Goal: Information Seeking & Learning: Learn about a topic

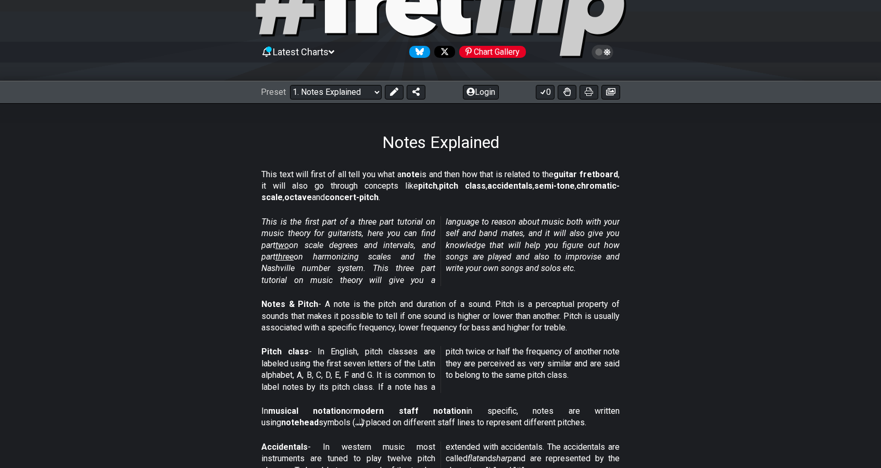
scroll to position [104, 0]
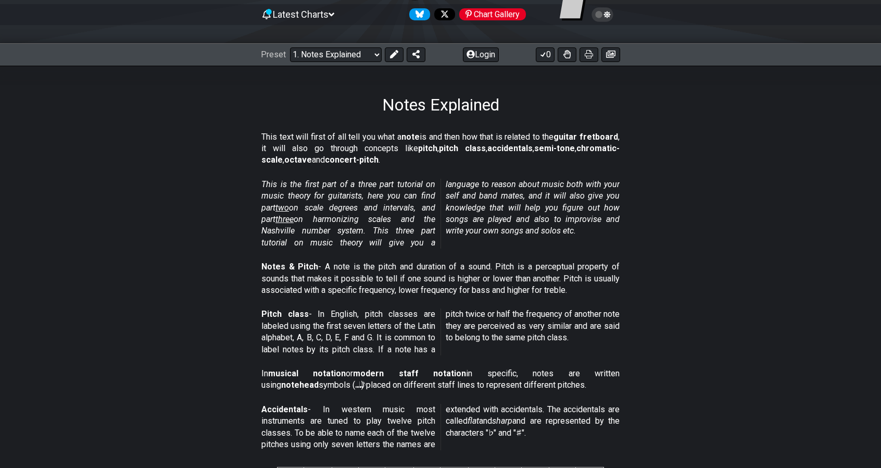
click at [86, 175] on section "This is the first part of a three part tutorial on music theory for guitarists,…" at bounding box center [440, 215] width 812 height 82
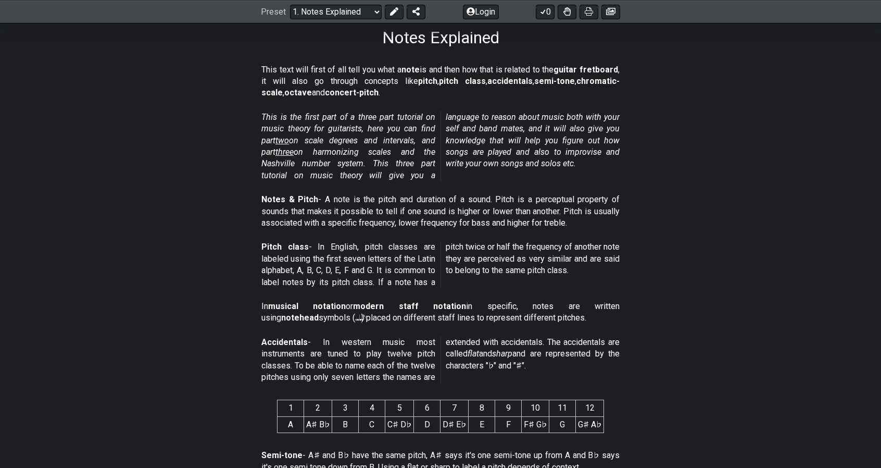
scroll to position [208, 0]
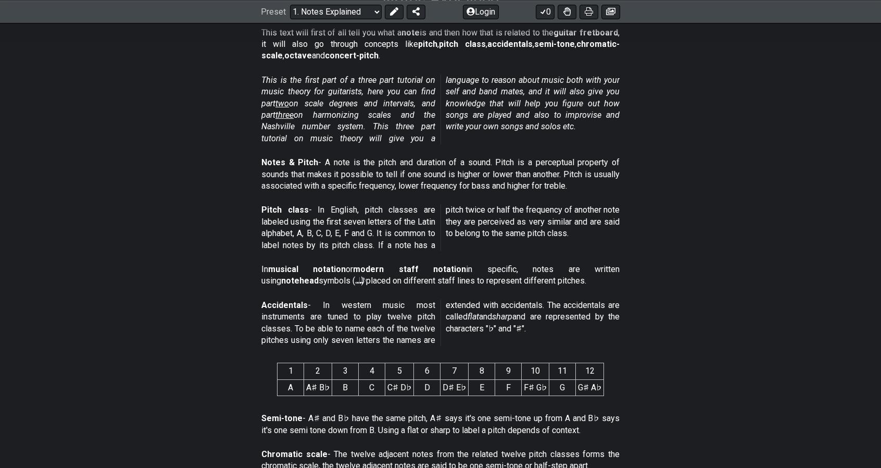
click at [185, 229] on section "Pitch class - In English, pitch classes are labeled using the first seven lette…" at bounding box center [440, 229] width 812 height 59
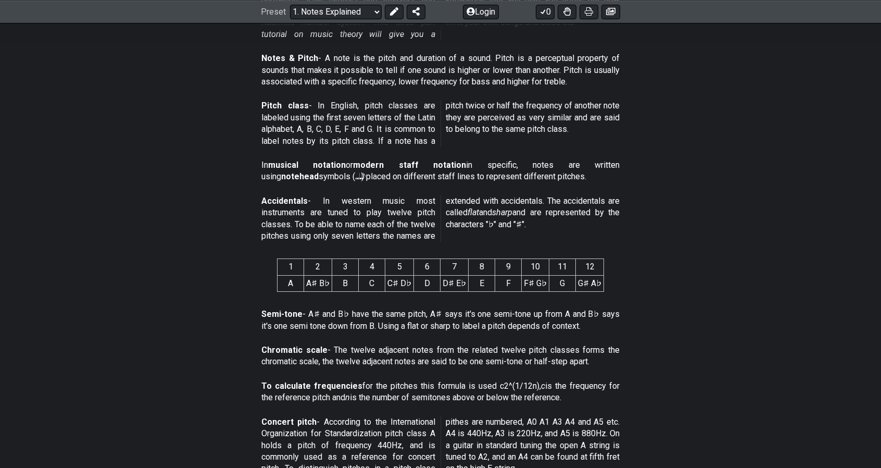
click at [384, 230] on p "Accidentals - In western music most instruments are tuned to play twelve pitch …" at bounding box center [440, 218] width 358 height 47
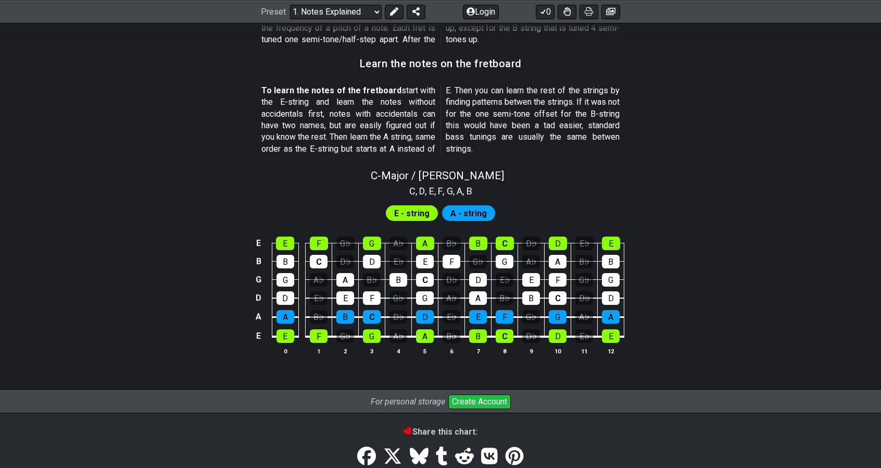
scroll to position [917, 0]
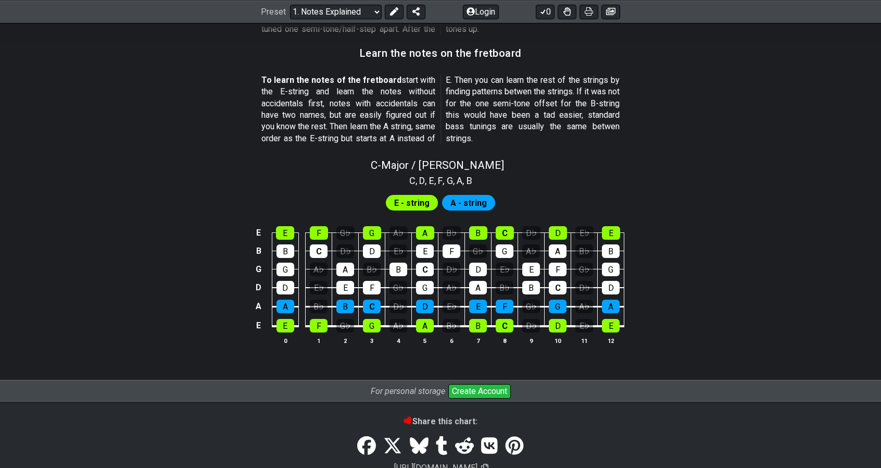
click at [473, 205] on span "A - string" at bounding box center [468, 202] width 36 height 15
click at [417, 201] on span "E - string" at bounding box center [411, 202] width 35 height 15
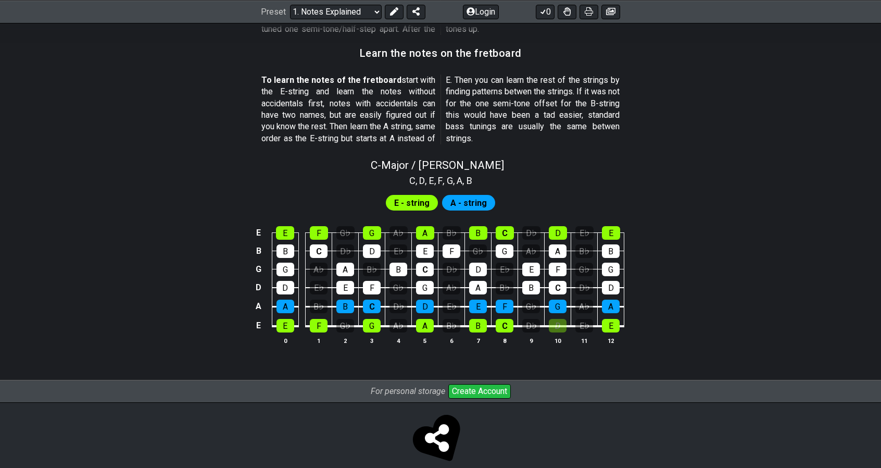
drag, startPoint x: 553, startPoint y: 325, endPoint x: 571, endPoint y: 329, distance: 18.1
click at [557, 326] on div "D" at bounding box center [558, 326] width 18 height 14
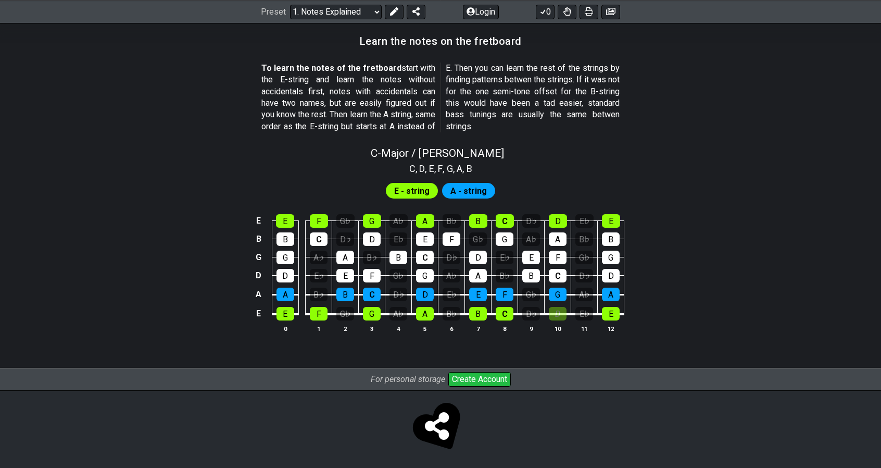
scroll to position [930, 0]
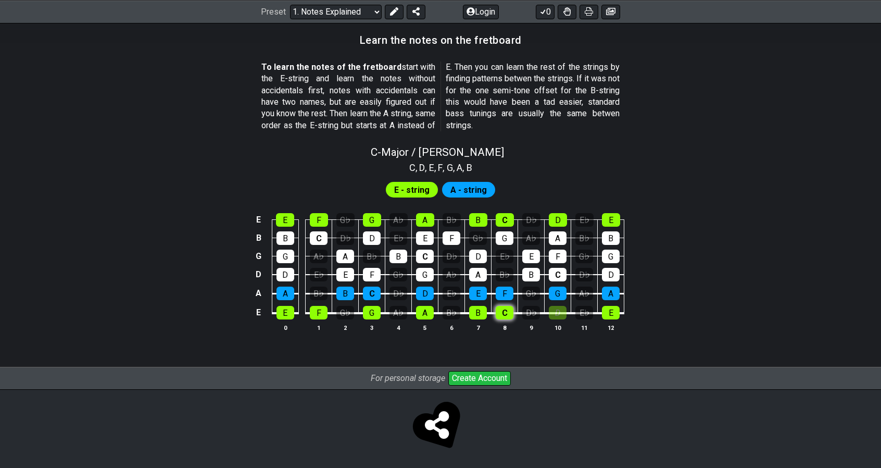
click at [505, 306] on div "C" at bounding box center [505, 313] width 18 height 14
click at [448, 435] on icon at bounding box center [437, 425] width 24 height 28
select select "/welcome"
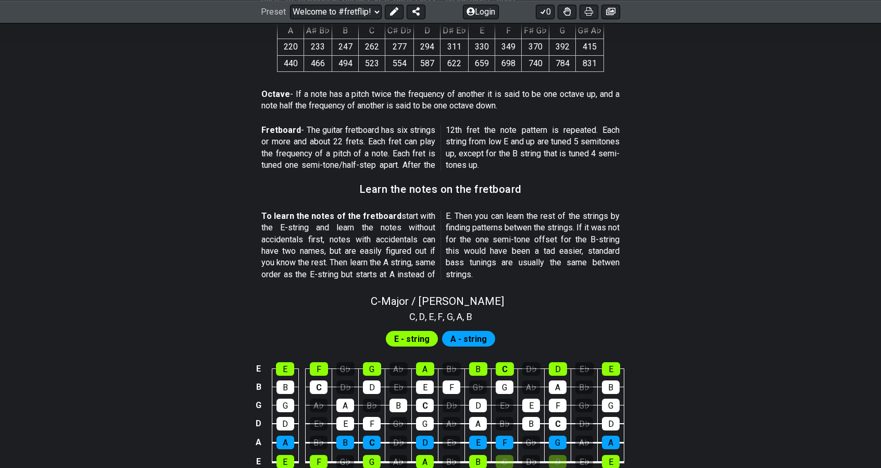
scroll to position [975, 0]
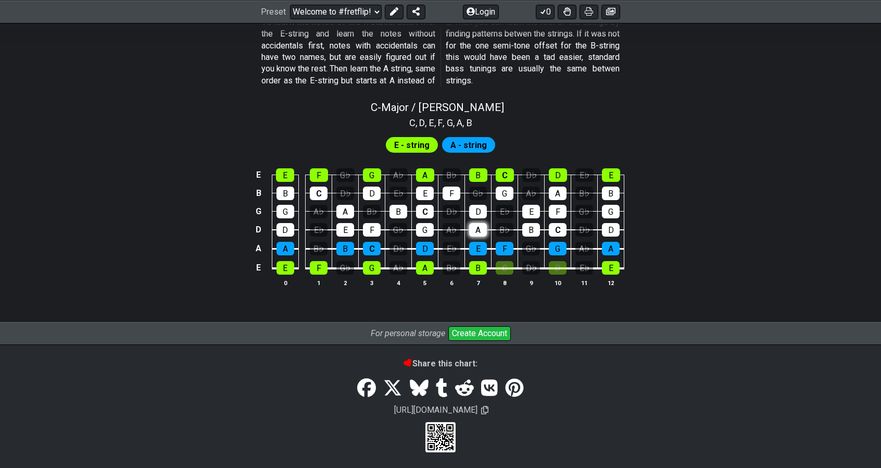
scroll to position [930, 0]
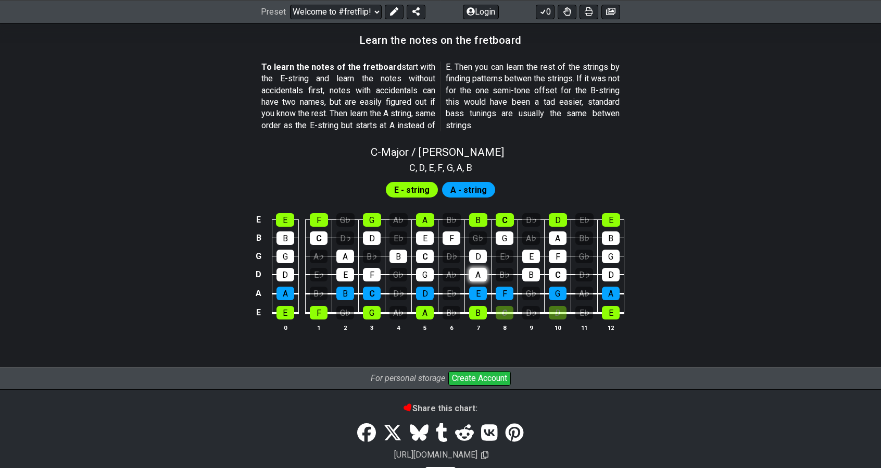
click at [476, 267] on tbody "E E F G♭ G A♭ A B♭ B C D♭ D E♭ E B B C D♭ D E♭ E F G♭ G A♭ A B♭ B G G A♭ A B♭ B…" at bounding box center [439, 263] width 372 height 122
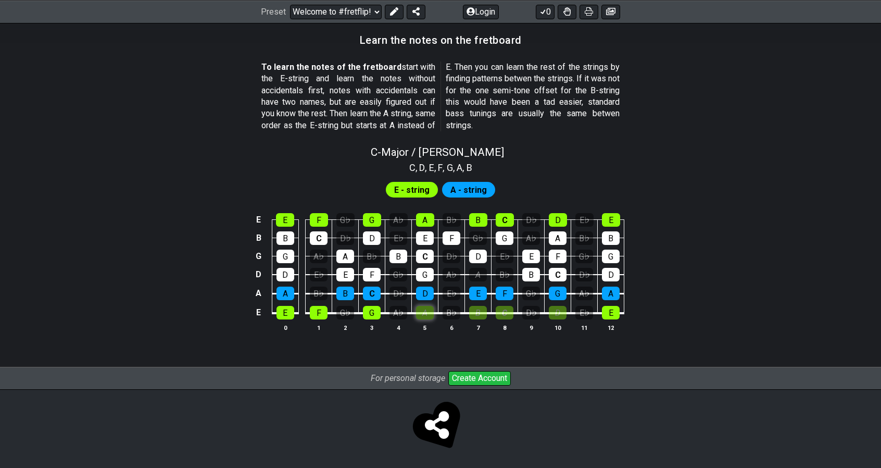
click at [431, 313] on div "A" at bounding box center [425, 313] width 18 height 14
click at [376, 314] on div "G" at bounding box center [372, 313] width 18 height 14
click at [318, 314] on div "F" at bounding box center [319, 313] width 18 height 14
click at [281, 316] on div "E" at bounding box center [286, 313] width 18 height 14
drag, startPoint x: 560, startPoint y: 310, endPoint x: 603, endPoint y: 313, distance: 42.8
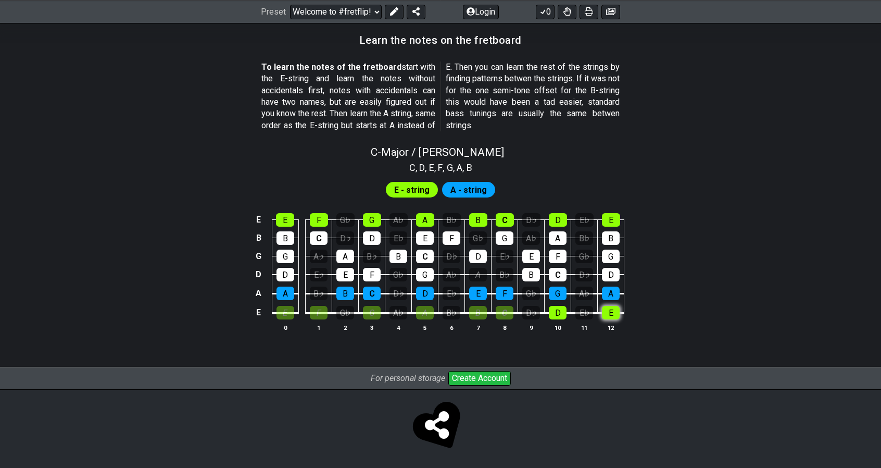
click at [560, 310] on div "D" at bounding box center [558, 313] width 18 height 14
click at [603, 313] on div "E" at bounding box center [611, 313] width 18 height 14
click at [555, 317] on div "D" at bounding box center [558, 313] width 18 height 14
click at [499, 315] on div "C" at bounding box center [505, 313] width 18 height 14
drag, startPoint x: 469, startPoint y: 316, endPoint x: 522, endPoint y: 315, distance: 53.1
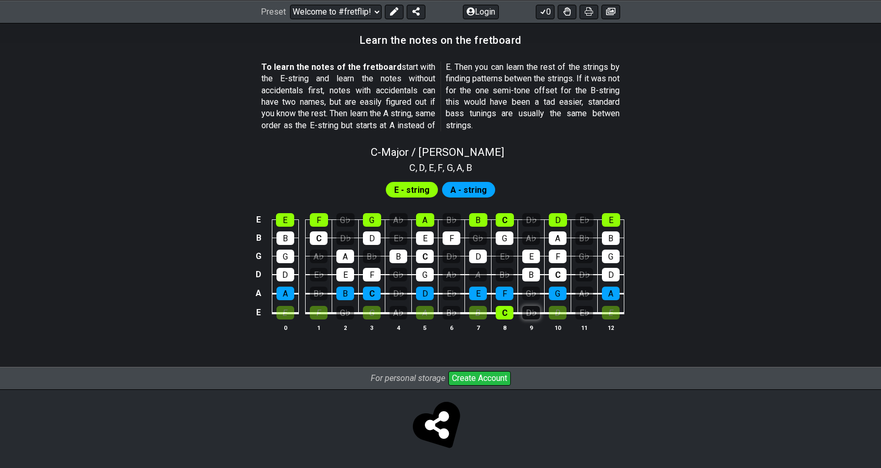
click at [473, 315] on table "E E F G♭ G A♭ A B♭ B C D♭ D E♭ E B B C D♭ D E♭ E F G♭ G A♭ A B♭ B G G A♭ A B♭ B…" at bounding box center [439, 263] width 372 height 122
drag, startPoint x: 558, startPoint y: 311, endPoint x: 617, endPoint y: 313, distance: 59.4
click at [560, 311] on div "D" at bounding box center [558, 313] width 18 height 14
click at [619, 313] on table "E E F G♭ G A♭ A B♭ B C D♭ D E♭ E B B C D♭ D E♭ E F G♭ G A♭ A B♭ B G G A♭ A B♭ B…" at bounding box center [439, 263] width 372 height 122
click at [608, 315] on div "E" at bounding box center [611, 313] width 18 height 14
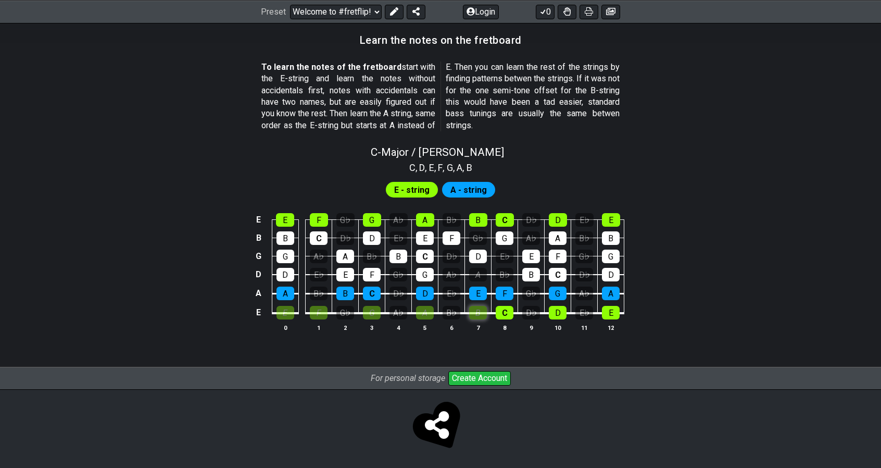
click at [484, 316] on div "B" at bounding box center [478, 313] width 18 height 14
click at [416, 315] on table "E E F G♭ G A♭ A B♭ B C D♭ D E♭ E B B C D♭ D E♭ E F G♭ G A♭ A B♭ B G G A♭ A B♭ B…" at bounding box center [439, 263] width 372 height 122
drag, startPoint x: 430, startPoint y: 313, endPoint x: 423, endPoint y: 313, distance: 6.8
click at [430, 313] on div "A" at bounding box center [425, 313] width 18 height 14
click at [364, 311] on div "G" at bounding box center [372, 313] width 18 height 14
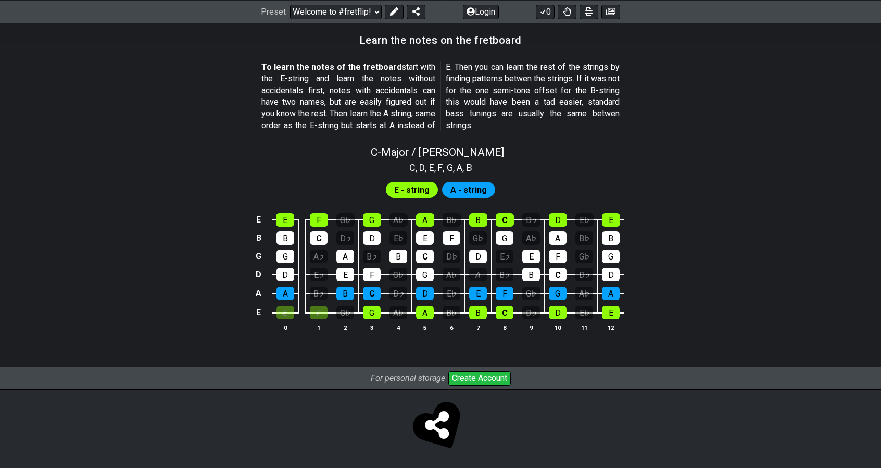
click at [332, 313] on table "E E F G♭ G A♭ A B♭ B C D♭ D E♭ E B B C D♭ D E♭ E F G♭ G A♭ A B♭ B G G A♭ A B♭ B…" at bounding box center [439, 263] width 372 height 122
click at [318, 313] on div "F" at bounding box center [319, 313] width 18 height 14
drag, startPoint x: 292, startPoint y: 313, endPoint x: 336, endPoint y: 312, distance: 44.8
click at [292, 312] on div "E" at bounding box center [286, 313] width 18 height 14
click at [337, 312] on div "G♭" at bounding box center [345, 313] width 18 height 14
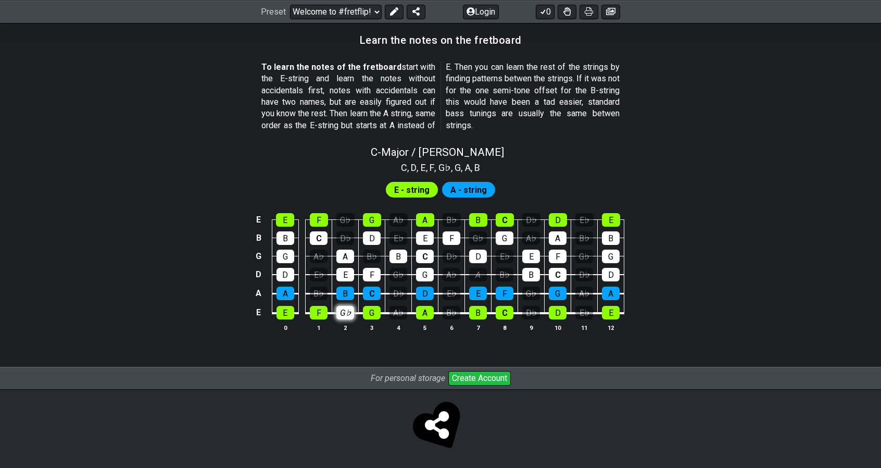
click at [347, 313] on div "G♭" at bounding box center [345, 313] width 18 height 14
click at [284, 312] on div "E" at bounding box center [286, 313] width 18 height 14
click at [315, 311] on div "F" at bounding box center [319, 313] width 18 height 14
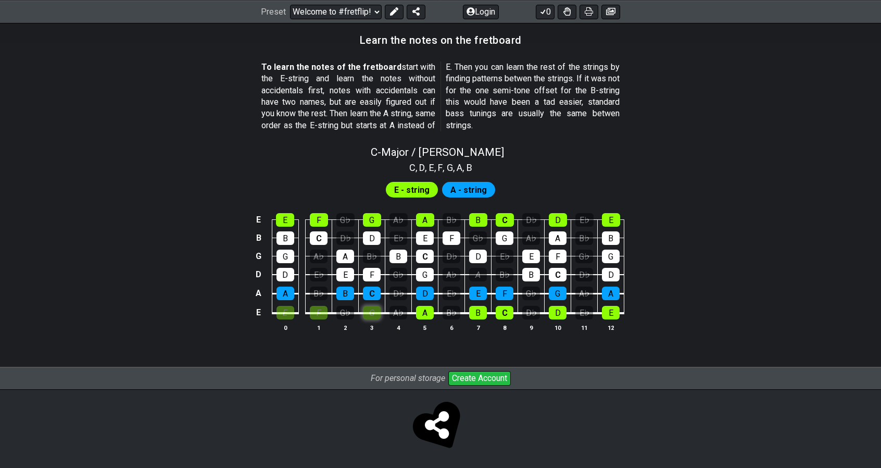
click at [368, 310] on div "G" at bounding box center [372, 313] width 18 height 14
click at [430, 309] on div "A" at bounding box center [425, 313] width 18 height 14
click at [482, 308] on div "B" at bounding box center [478, 313] width 18 height 14
drag, startPoint x: 500, startPoint y: 308, endPoint x: 506, endPoint y: 308, distance: 5.7
click at [500, 308] on div "C" at bounding box center [505, 313] width 18 height 14
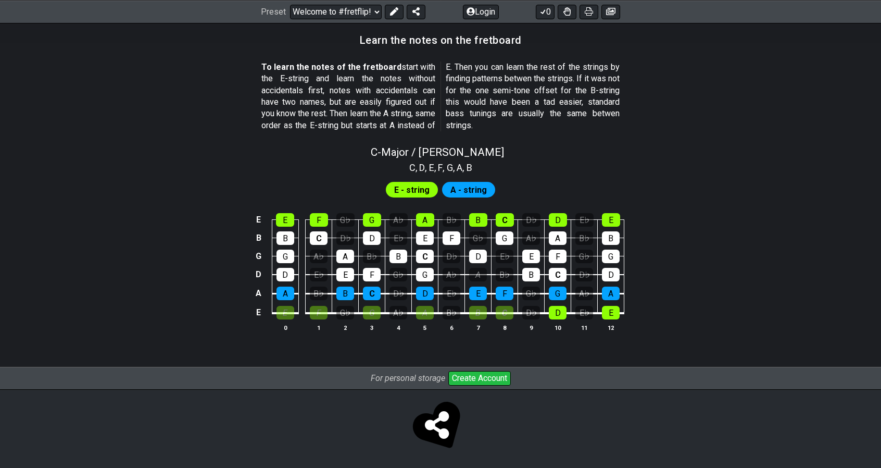
drag, startPoint x: 554, startPoint y: 313, endPoint x: 572, endPoint y: 312, distance: 17.7
click at [555, 313] on div "D" at bounding box center [558, 313] width 18 height 14
click at [608, 309] on div "E" at bounding box center [611, 313] width 18 height 14
click at [583, 315] on div "E♭" at bounding box center [584, 313] width 18 height 14
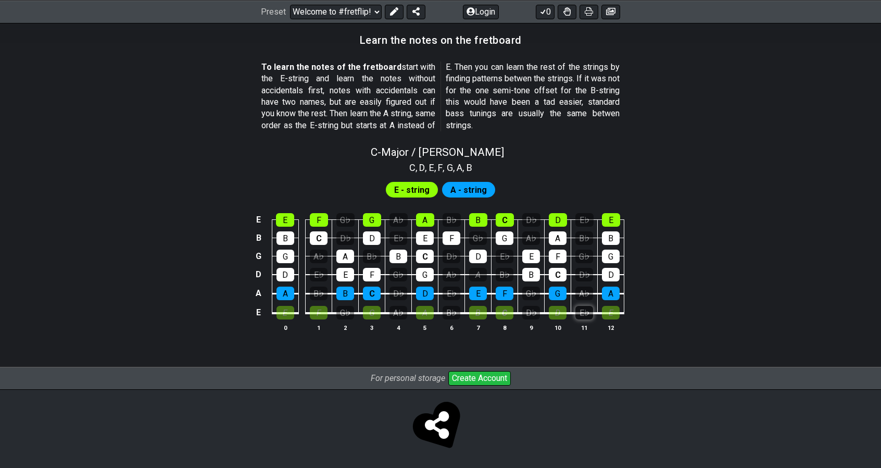
click at [583, 315] on div "E♭" at bounding box center [584, 313] width 18 height 14
click at [584, 315] on div "E♭" at bounding box center [584, 313] width 18 height 14
click at [584, 314] on div "E♭" at bounding box center [584, 313] width 18 height 14
drag, startPoint x: 288, startPoint y: 219, endPoint x: 313, endPoint y: 216, distance: 24.7
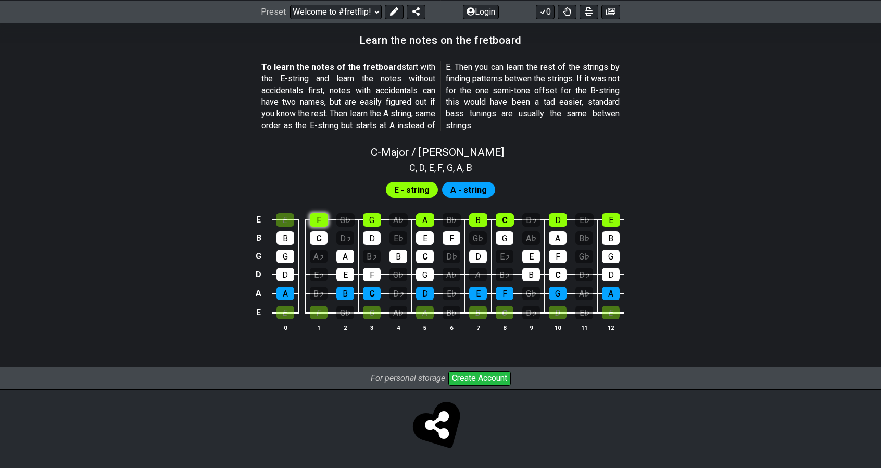
click at [290, 219] on div "E" at bounding box center [285, 220] width 18 height 14
drag, startPoint x: 317, startPoint y: 216, endPoint x: 362, endPoint y: 217, distance: 44.8
click at [319, 216] on div "F" at bounding box center [319, 220] width 18 height 14
click at [375, 218] on div "G" at bounding box center [372, 220] width 18 height 14
drag, startPoint x: 431, startPoint y: 220, endPoint x: 460, endPoint y: 220, distance: 29.7
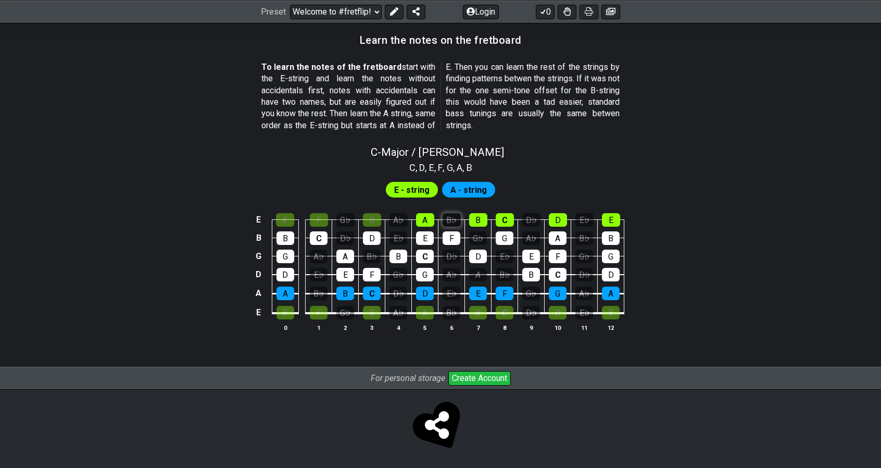
click at [432, 219] on div "A" at bounding box center [425, 220] width 18 height 14
click at [474, 218] on div "B" at bounding box center [478, 220] width 18 height 14
click at [506, 218] on div "C" at bounding box center [505, 220] width 18 height 14
drag, startPoint x: 499, startPoint y: 236, endPoint x: 477, endPoint y: 236, distance: 22.4
click at [499, 237] on div "G" at bounding box center [505, 238] width 18 height 14
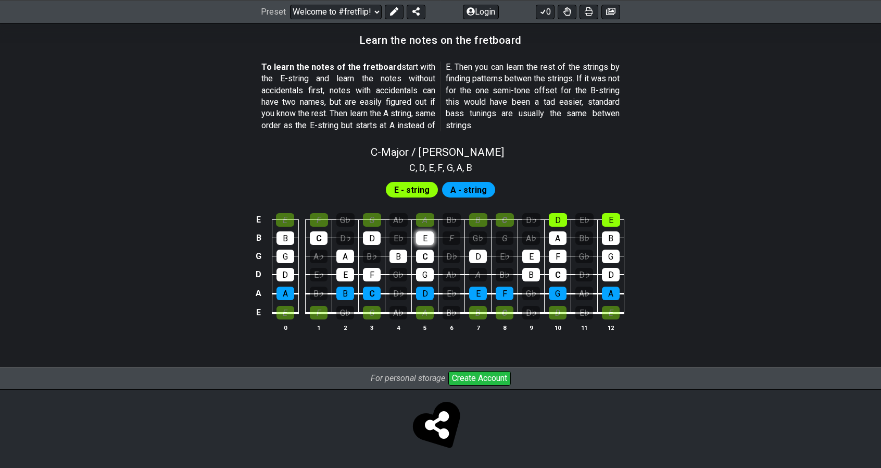
drag, startPoint x: 458, startPoint y: 235, endPoint x: 424, endPoint y: 236, distance: 34.4
click at [455, 236] on div "F" at bounding box center [452, 238] width 18 height 14
drag, startPoint x: 424, startPoint y: 236, endPoint x: 380, endPoint y: 237, distance: 43.8
click at [421, 237] on div "E" at bounding box center [425, 238] width 18 height 14
drag, startPoint x: 372, startPoint y: 237, endPoint x: 396, endPoint y: 256, distance: 30.0
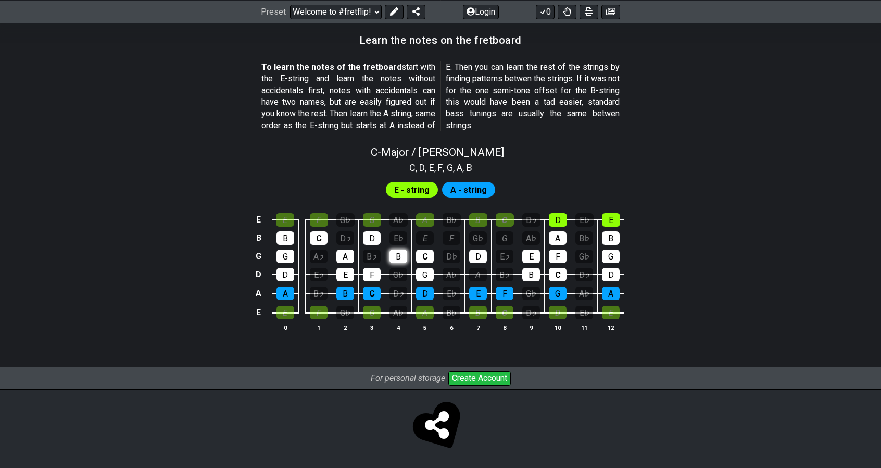
click at [372, 238] on div "D" at bounding box center [372, 238] width 18 height 14
drag, startPoint x: 396, startPoint y: 256, endPoint x: 368, endPoint y: 267, distance: 29.7
click at [396, 257] on div "B" at bounding box center [399, 256] width 18 height 14
click at [359, 271] on tr "D D E♭ E F G♭ G A♭ A B♭ B C D♭ D" at bounding box center [439, 265] width 372 height 19
drag, startPoint x: 366, startPoint y: 272, endPoint x: 366, endPoint y: 283, distance: 10.9
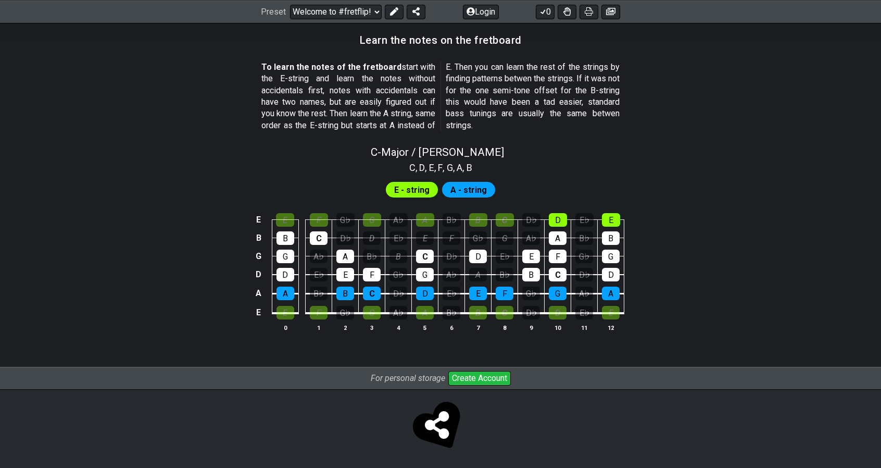
click at [366, 275] on div "F" at bounding box center [372, 275] width 18 height 14
click at [366, 286] on div "C" at bounding box center [372, 293] width 18 height 14
drag, startPoint x: 346, startPoint y: 286, endPoint x: 348, endPoint y: 278, distance: 8.6
click at [348, 278] on tbody "E E F G♭ G A♭ A B♭ B C D♭ D E♭ E B B C D♭ D E♭ E F G♭ G A♭ A B♭ B G G A♭ A B♭ B…" at bounding box center [439, 263] width 372 height 122
drag, startPoint x: 346, startPoint y: 252, endPoint x: 323, endPoint y: 247, distance: 23.8
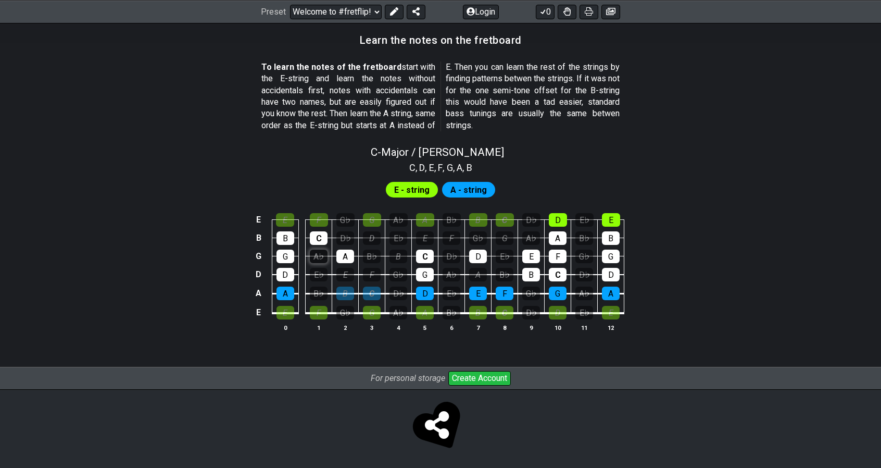
click at [346, 252] on div "A" at bounding box center [345, 256] width 18 height 14
drag, startPoint x: 320, startPoint y: 241, endPoint x: 290, endPoint y: 239, distance: 30.2
click at [317, 241] on div "C" at bounding box center [319, 238] width 18 height 14
drag, startPoint x: 290, startPoint y: 239, endPoint x: 285, endPoint y: 252, distance: 14.0
click at [289, 240] on div "B" at bounding box center [286, 238] width 18 height 14
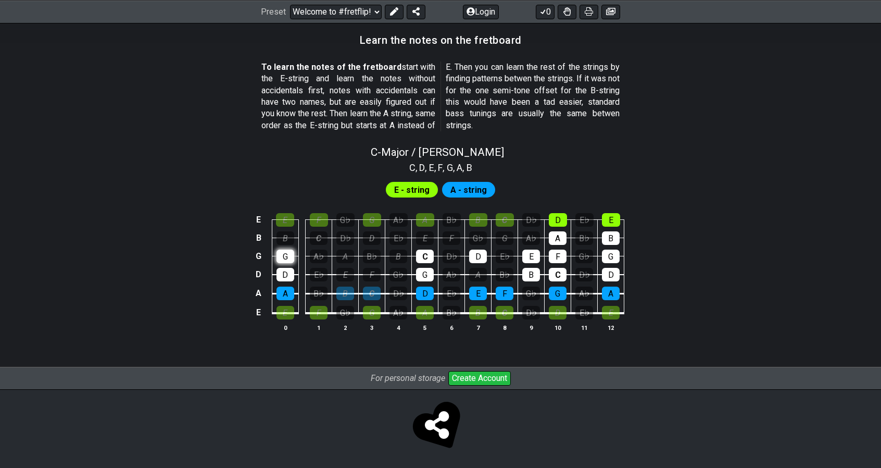
click at [285, 253] on div "G" at bounding box center [286, 256] width 18 height 14
click at [284, 274] on div "D" at bounding box center [286, 275] width 18 height 14
click at [280, 286] on div "A" at bounding box center [286, 293] width 18 height 14
click at [431, 286] on div "D" at bounding box center [425, 293] width 18 height 14
click at [430, 277] on div "G" at bounding box center [425, 275] width 18 height 14
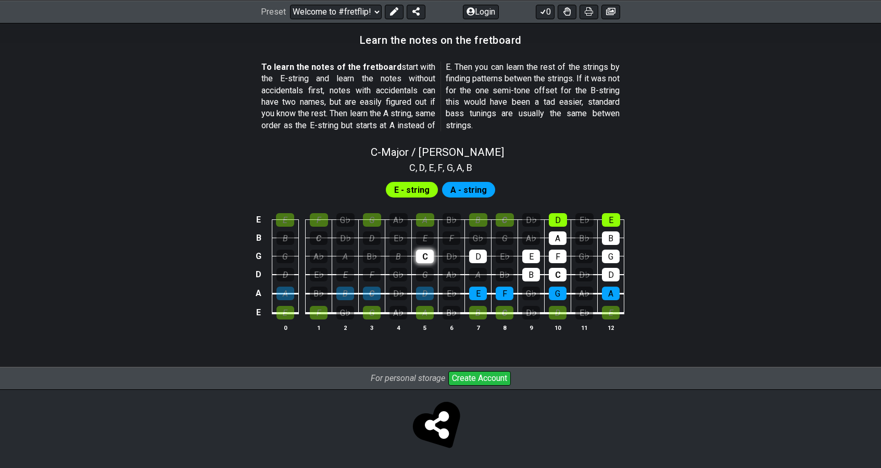
click at [428, 253] on div "C" at bounding box center [425, 256] width 18 height 14
click at [479, 250] on div "D" at bounding box center [478, 256] width 18 height 14
drag, startPoint x: 474, startPoint y: 291, endPoint x: 503, endPoint y: 293, distance: 28.2
click at [475, 292] on div "E" at bounding box center [478, 293] width 18 height 14
drag, startPoint x: 503, startPoint y: 293, endPoint x: 530, endPoint y: 278, distance: 31.5
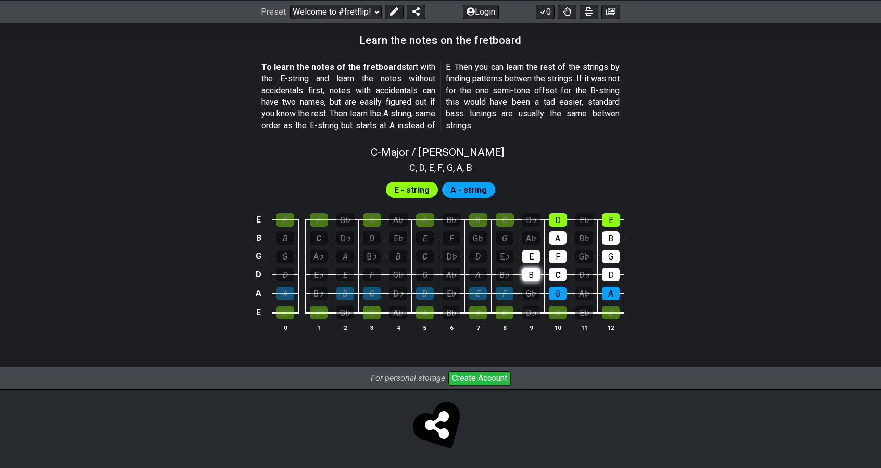
click at [503, 293] on div "F" at bounding box center [505, 293] width 18 height 14
drag, startPoint x: 534, startPoint y: 271, endPoint x: 537, endPoint y: 257, distance: 14.5
click at [535, 269] on div "B" at bounding box center [531, 275] width 18 height 14
drag, startPoint x: 537, startPoint y: 257, endPoint x: 562, endPoint y: 254, distance: 25.1
click at [539, 257] on div "E" at bounding box center [531, 256] width 18 height 14
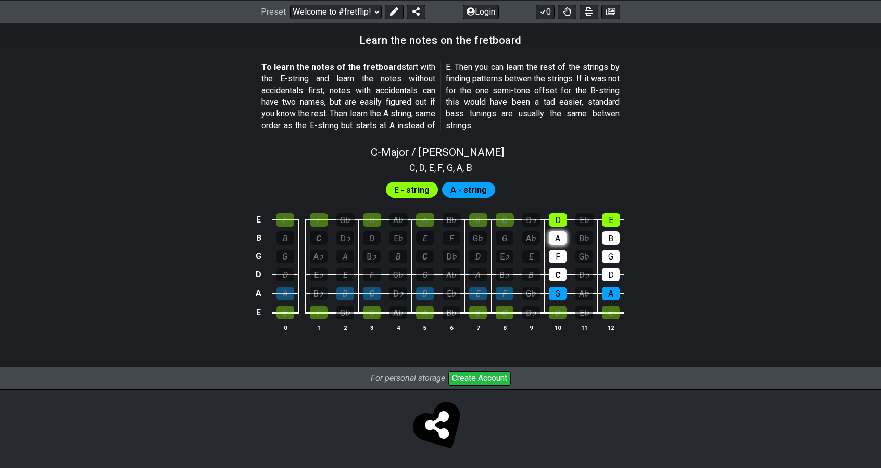
drag, startPoint x: 564, startPoint y: 251, endPoint x: 563, endPoint y: 242, distance: 9.5
click at [564, 249] on div "F" at bounding box center [558, 256] width 18 height 14
click at [563, 241] on div "A" at bounding box center [558, 238] width 18 height 14
click at [561, 211] on td "D" at bounding box center [558, 211] width 27 height 18
drag, startPoint x: 554, startPoint y: 262, endPoint x: 552, endPoint y: 271, distance: 8.6
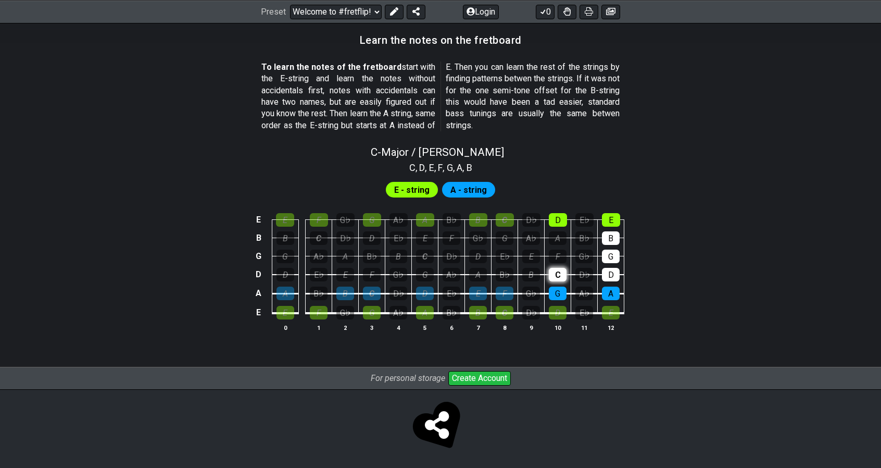
click at [554, 266] on td "C" at bounding box center [558, 265] width 27 height 19
click at [552, 272] on div "C" at bounding box center [558, 275] width 18 height 14
click at [551, 294] on div "G" at bounding box center [558, 293] width 18 height 14
drag, startPoint x: 619, startPoint y: 290, endPoint x: 617, endPoint y: 284, distance: 5.8
click at [619, 289] on td "A" at bounding box center [611, 283] width 27 height 19
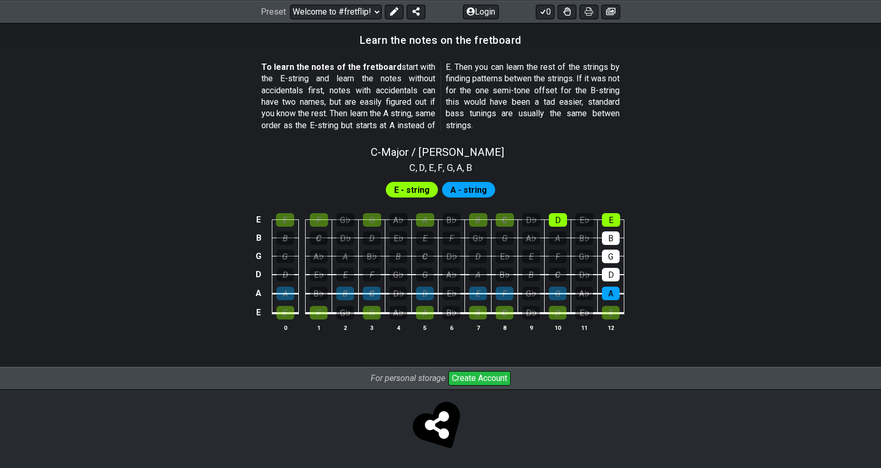
click at [617, 284] on td "A" at bounding box center [611, 283] width 27 height 19
click at [621, 279] on td "A" at bounding box center [611, 283] width 27 height 19
drag, startPoint x: 611, startPoint y: 275, endPoint x: 615, endPoint y: 254, distance: 21.7
click at [611, 274] on div "D" at bounding box center [611, 275] width 18 height 14
click at [615, 254] on div "G" at bounding box center [611, 256] width 18 height 14
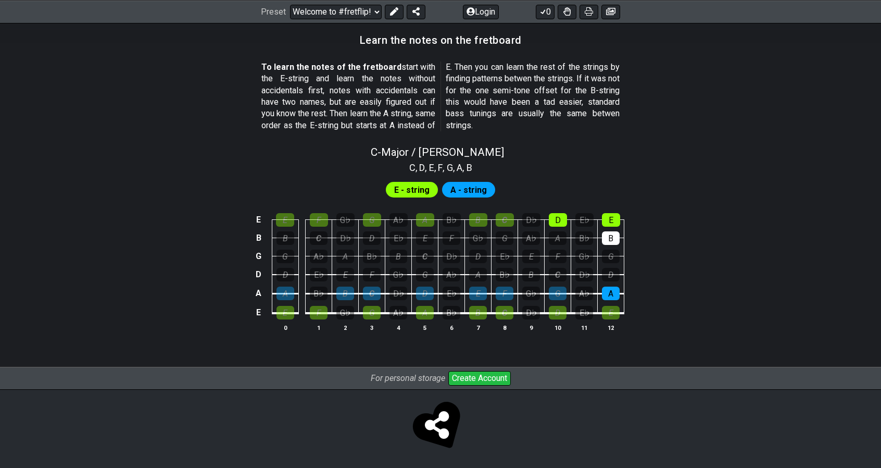
click at [613, 243] on td "G" at bounding box center [611, 246] width 27 height 18
drag, startPoint x: 614, startPoint y: 235, endPoint x: 617, endPoint y: 214, distance: 21.5
click at [614, 235] on div "B" at bounding box center [611, 238] width 18 height 14
drag
click at [614, 206] on td "E" at bounding box center [611, 211] width 27 height 18
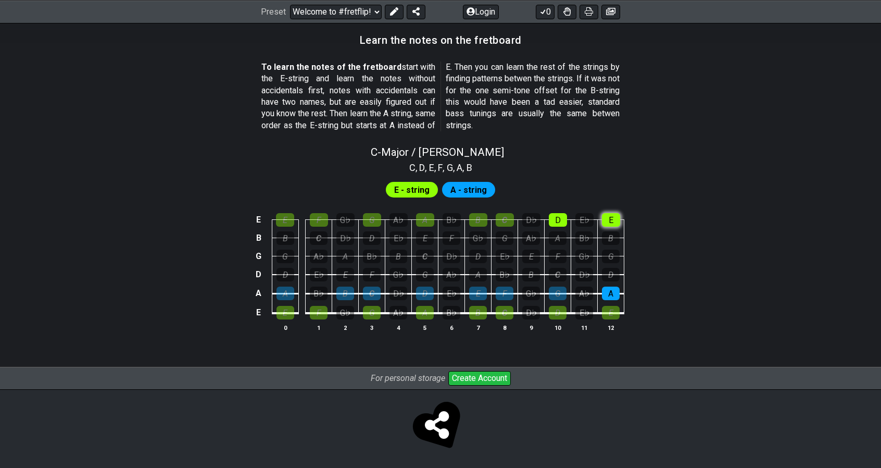
click at [607, 223] on div "E" at bounding box center [611, 220] width 18 height 14
click at [604, 288] on div "A" at bounding box center [611, 293] width 18 height 14
click at [549, 215] on div "D" at bounding box center [558, 220] width 18 height 14
click at [292, 258] on div "G" at bounding box center [286, 256] width 18 height 14
click at [291, 232] on div "B" at bounding box center [286, 238] width 18 height 14
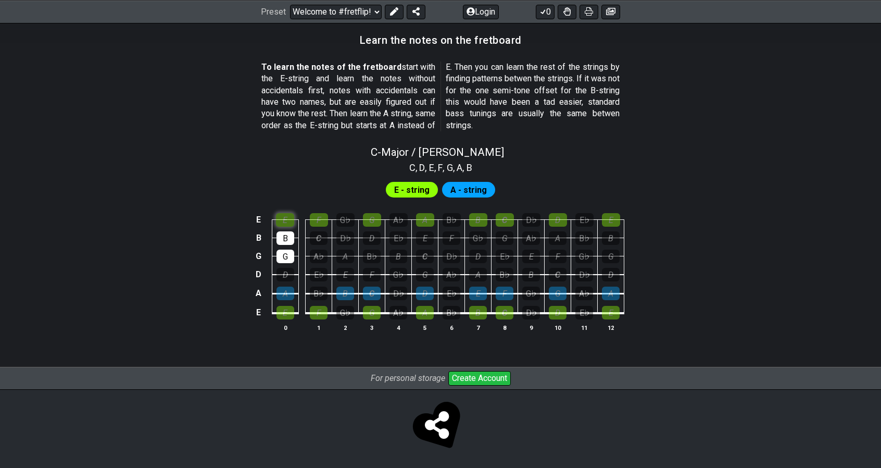
click at [293, 223] on tbody "E E F G♭ G A♭ A B♭ B C D♭ D E♭ E B B C D♭ D E♭ E F G♭ G A♭ A B♭ B G G A♭ A B♭ B…" at bounding box center [439, 263] width 372 height 122
click at [294, 220] on div "E" at bounding box center [285, 220] width 18 height 14
click at [285, 274] on div "D" at bounding box center [286, 275] width 18 height 14
click at [286, 297] on div "A" at bounding box center [286, 293] width 18 height 14
click at [284, 322] on th "0" at bounding box center [285, 327] width 27 height 11
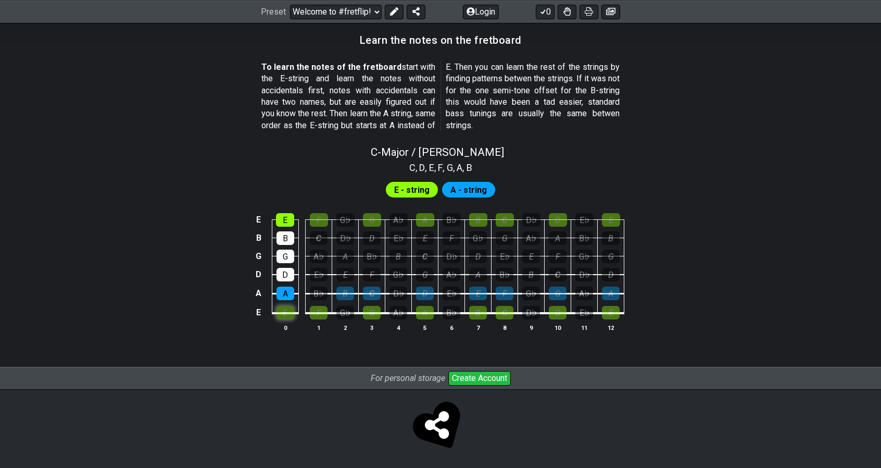
click at [286, 315] on div "E" at bounding box center [286, 313] width 18 height 14
click at [326, 306] on div "F" at bounding box center [319, 313] width 18 height 14
click at [326, 224] on div "F" at bounding box center [319, 220] width 18 height 14
click at [320, 236] on div "C" at bounding box center [319, 238] width 18 height 14
click at [321, 255] on div "A♭" at bounding box center [319, 256] width 18 height 14
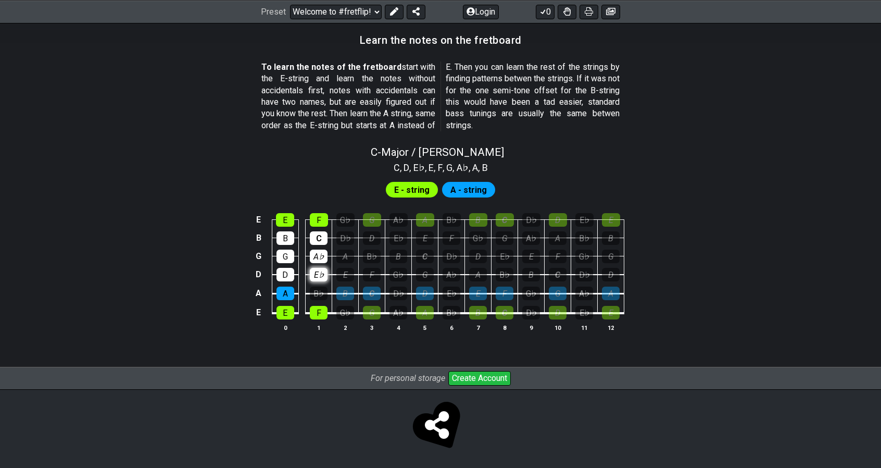
click at [316, 269] on div "E♭" at bounding box center [319, 275] width 18 height 14
click at [315, 287] on div "B♭" at bounding box center [319, 293] width 18 height 14
click at [608, 216] on div "E" at bounding box center [611, 220] width 18 height 14
click at [609, 295] on div "A" at bounding box center [611, 293] width 18 height 14
click at [610, 309] on div "E" at bounding box center [611, 313] width 18 height 14
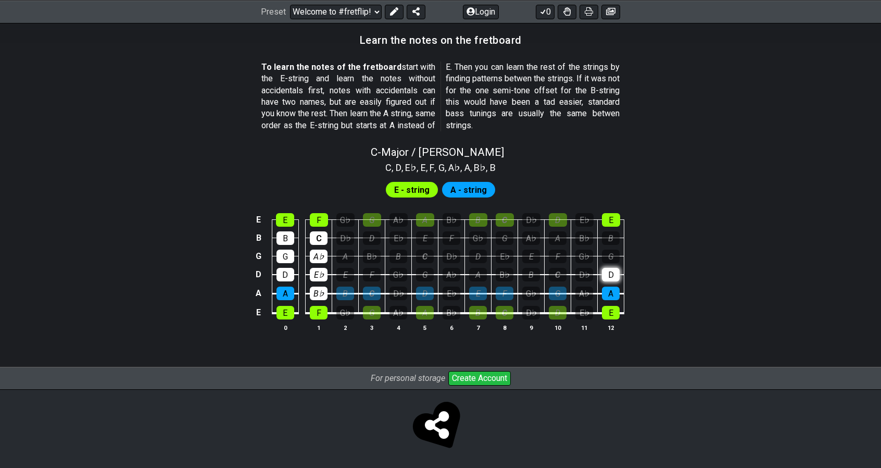
click at [613, 274] on div "D" at bounding box center [611, 275] width 18 height 14
click at [609, 252] on div "G" at bounding box center [611, 256] width 18 height 14
click at [612, 236] on div "B" at bounding box center [611, 238] width 18 height 14
click at [404, 249] on div "B" at bounding box center [399, 256] width 18 height 14
click at [340, 292] on div "B" at bounding box center [345, 293] width 18 height 14
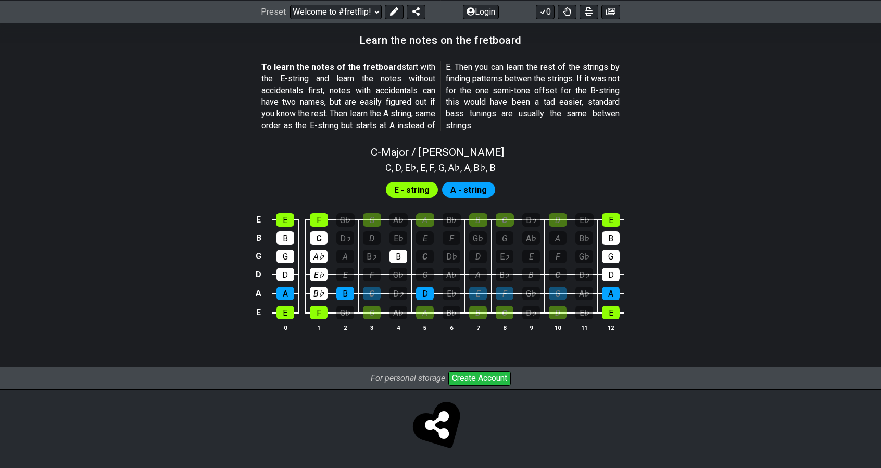
drag, startPoint x: 423, startPoint y: 294, endPoint x: 458, endPoint y: 280, distance: 38.3
click at [426, 294] on div "D" at bounding box center [425, 293] width 18 height 14
click at [476, 253] on div "D" at bounding box center [478, 256] width 18 height 14
click at [474, 294] on div "E" at bounding box center [478, 293] width 18 height 14
click at [531, 254] on div "E" at bounding box center [531, 256] width 18 height 14
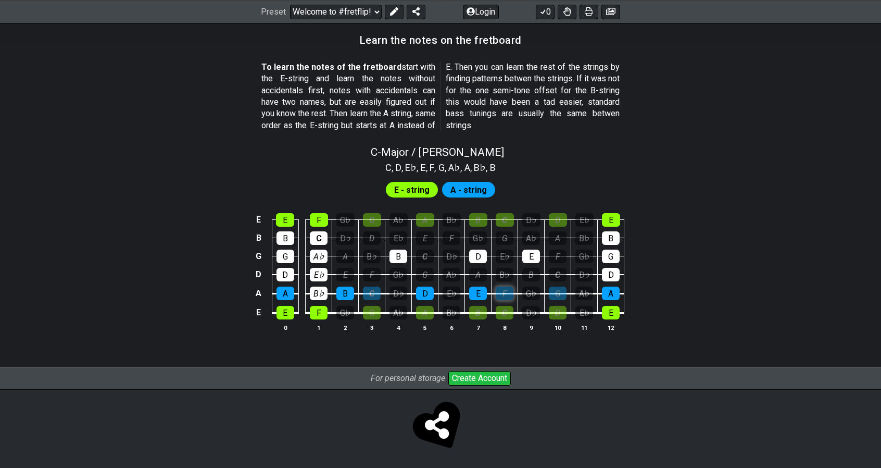
click at [499, 295] on div "F" at bounding box center [505, 293] width 18 height 14
click at [546, 258] on td "C" at bounding box center [558, 265] width 27 height 19
click at [553, 256] on div "F" at bounding box center [558, 256] width 18 height 14
click at [552, 288] on div "G" at bounding box center [558, 293] width 18 height 14
click at [606, 272] on div "D" at bounding box center [611, 275] width 18 height 14
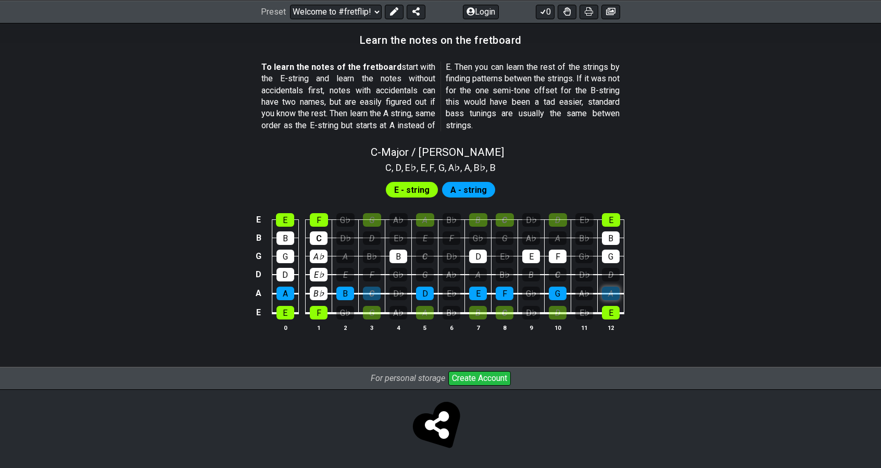
click at [613, 294] on div "A" at bounding box center [611, 293] width 18 height 14
click at [606, 313] on div "E" at bounding box center [611, 313] width 18 height 14
drag, startPoint x: 320, startPoint y: 293, endPoint x: 321, endPoint y: 281, distance: 12.5
click at [320, 287] on div "B♭" at bounding box center [319, 293] width 18 height 14
click at [321, 272] on div "E♭" at bounding box center [319, 275] width 18 height 14
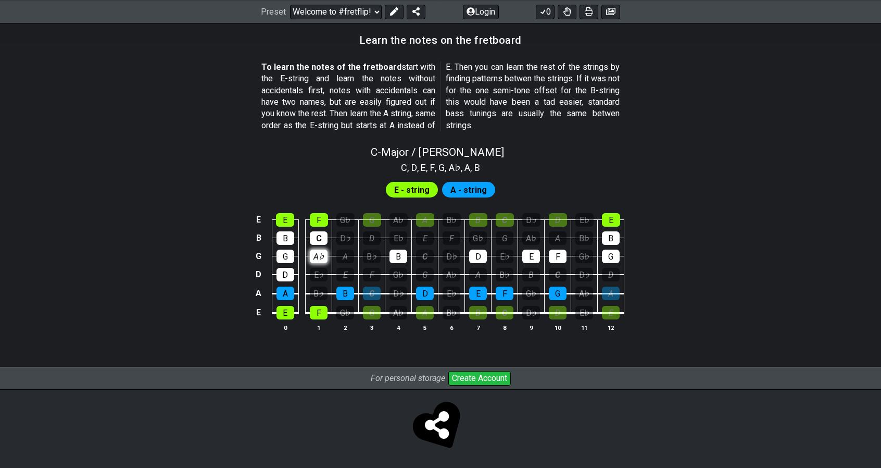
click at [322, 260] on div "A♭" at bounding box center [319, 256] width 18 height 14
click at [321, 241] on div "C" at bounding box center [319, 238] width 18 height 14
click at [319, 215] on div "F" at bounding box center [319, 220] width 18 height 14
click at [375, 272] on div "F" at bounding box center [372, 275] width 18 height 14
click at [429, 269] on div "G" at bounding box center [425, 275] width 18 height 14
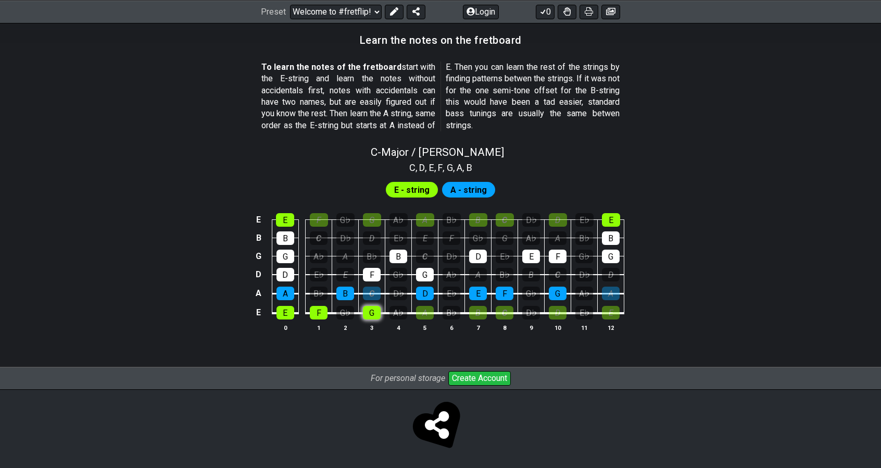
drag, startPoint x: 369, startPoint y: 311, endPoint x: 373, endPoint y: 307, distance: 5.9
click at [371, 309] on div "G" at bounding box center [372, 313] width 18 height 14
click at [371, 292] on div "C" at bounding box center [372, 293] width 18 height 14
click at [425, 249] on div "C" at bounding box center [425, 256] width 18 height 14
drag, startPoint x: 421, startPoint y: 309, endPoint x: 436, endPoint y: 306, distance: 15.4
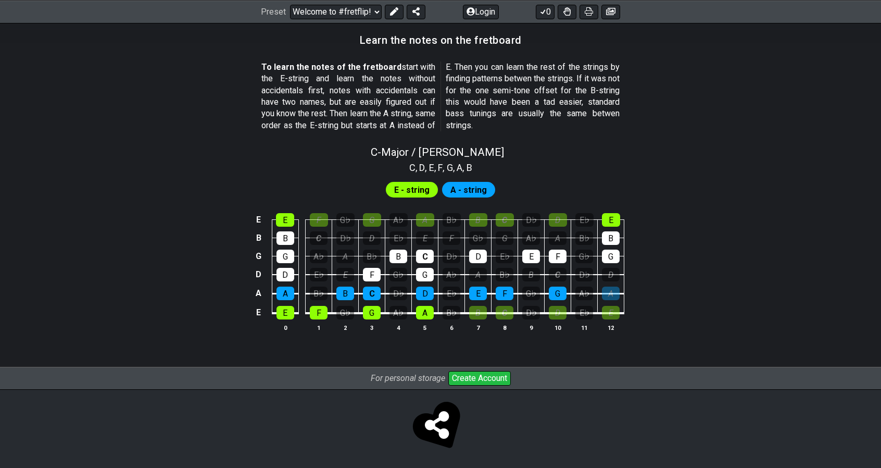
click at [421, 309] on div "A" at bounding box center [425, 313] width 18 height 14
drag, startPoint x: 479, startPoint y: 271, endPoint x: 479, endPoint y: 290, distance: 18.2
click at [478, 270] on div "A" at bounding box center [478, 275] width 18 height 14
click at [479, 311] on div "B" at bounding box center [478, 313] width 18 height 14
click at [527, 273] on div "B" at bounding box center [531, 275] width 18 height 14
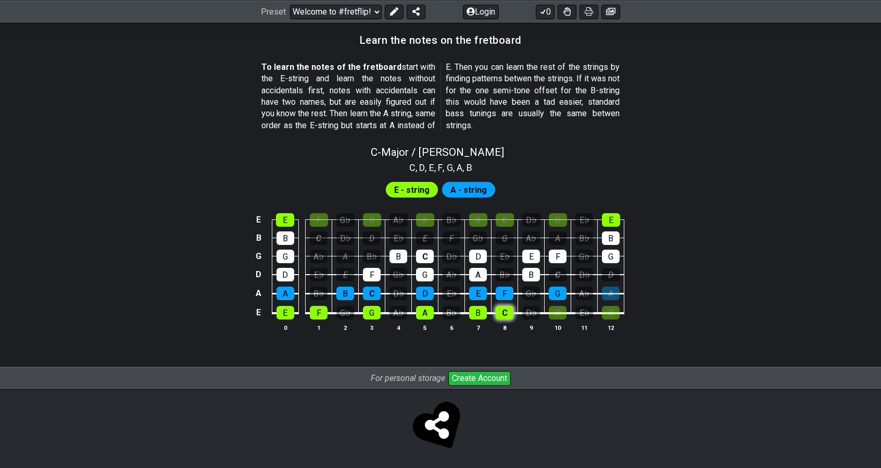
click at [507, 306] on div "C" at bounding box center [505, 313] width 18 height 14
click at [553, 270] on div "C" at bounding box center [558, 275] width 18 height 14
click at [555, 313] on div "D" at bounding box center [558, 313] width 18 height 14
click at [603, 270] on div "D" at bounding box center [611, 275] width 18 height 14
click at [611, 310] on div "E" at bounding box center [611, 313] width 18 height 14
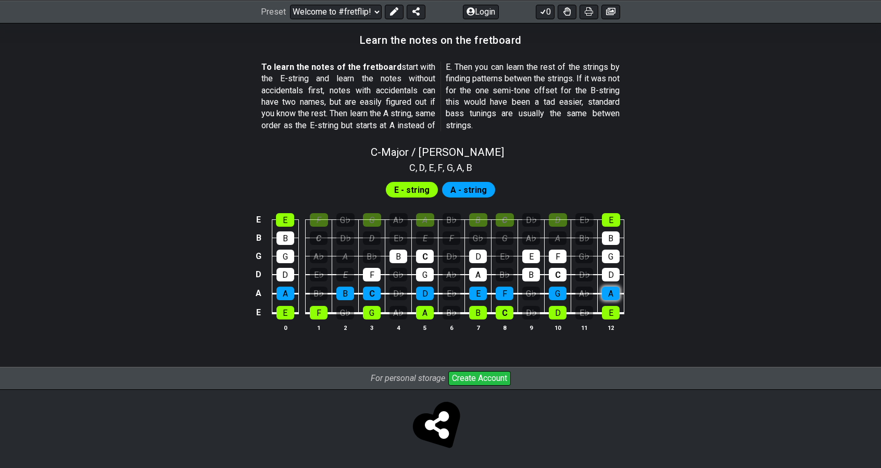
click at [616, 287] on div "A" at bounding box center [611, 293] width 18 height 14
click at [349, 253] on div "A" at bounding box center [345, 256] width 18 height 14
click at [450, 237] on div "F" at bounding box center [452, 238] width 18 height 14
click at [507, 236] on div "G" at bounding box center [505, 238] width 18 height 14
click at [555, 233] on div "A" at bounding box center [558, 238] width 18 height 14
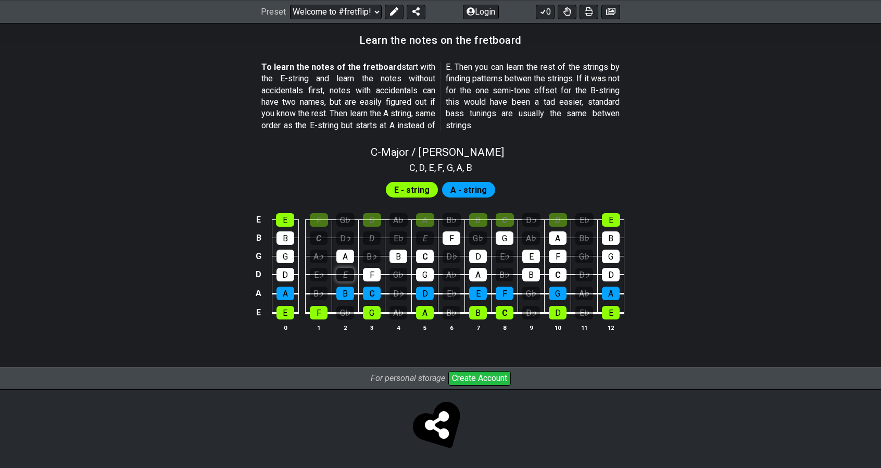
click at [340, 277] on div "E" at bounding box center [345, 275] width 18 height 14
click at [430, 233] on div "E" at bounding box center [425, 238] width 18 height 14
click at [376, 235] on div "D" at bounding box center [372, 238] width 18 height 14
click at [323, 239] on div "C" at bounding box center [319, 238] width 18 height 14
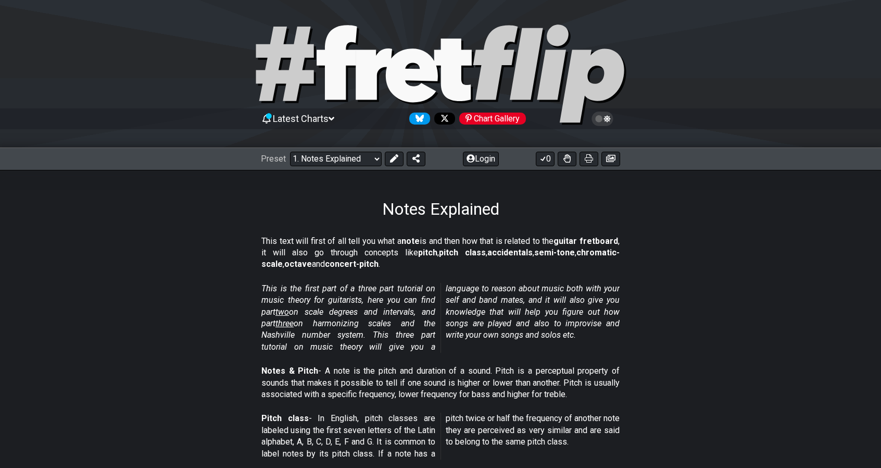
click at [362, 149] on div "Preset Welcome to #fretflip! Initial Preset Custom Preset Minor Pentatonic Majo…" at bounding box center [440, 158] width 881 height 23
click at [358, 155] on select "Welcome to #fretflip! Initial Preset Custom Preset Minor Pentatonic Major Penta…" at bounding box center [336, 159] width 92 height 15
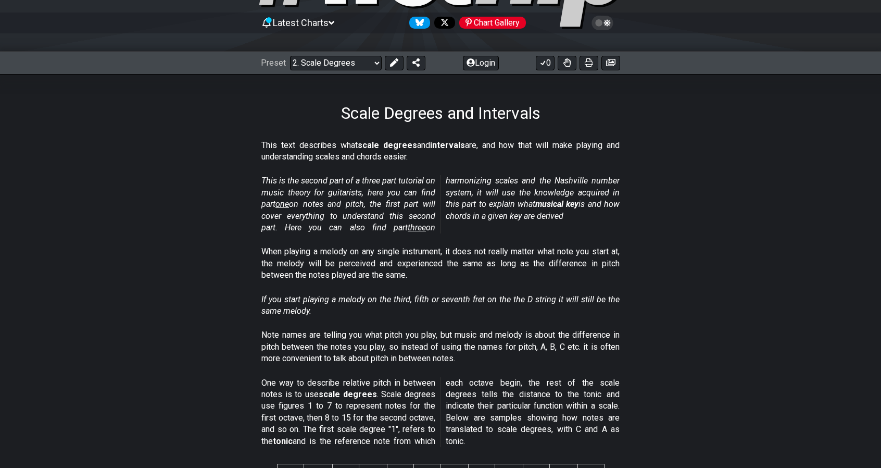
scroll to position [104, 0]
